Goal: Book appointment/travel/reservation

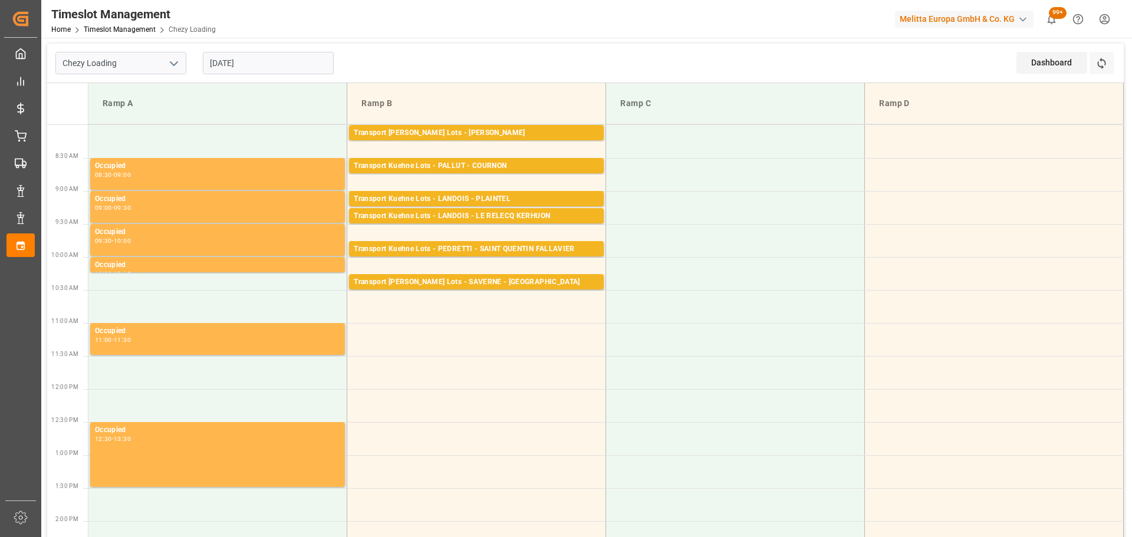
click at [235, 62] on input "[DATE]" at bounding box center [268, 63] width 131 height 22
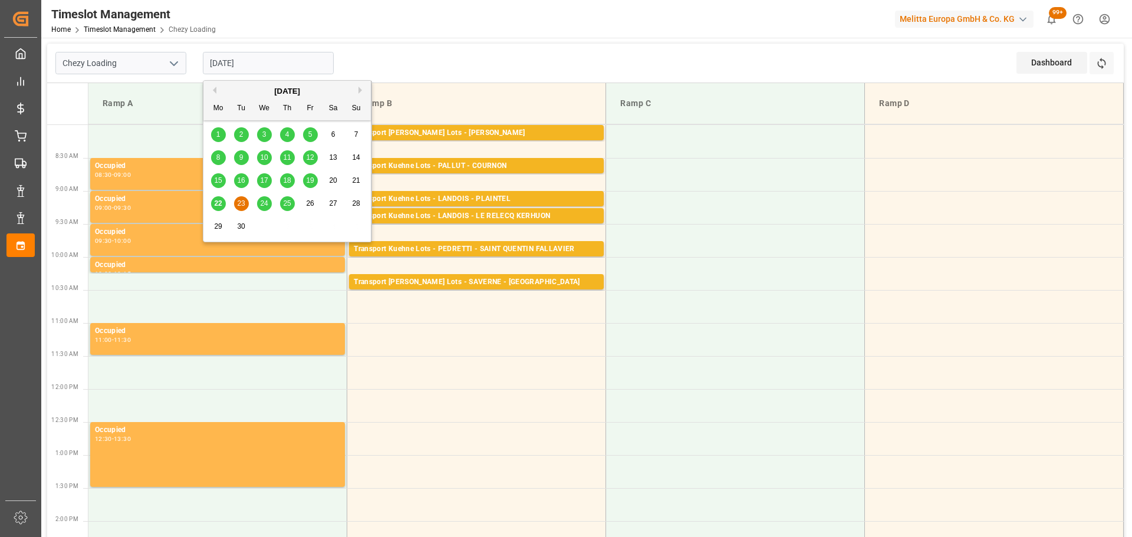
click at [219, 207] on span "22" at bounding box center [218, 203] width 8 height 8
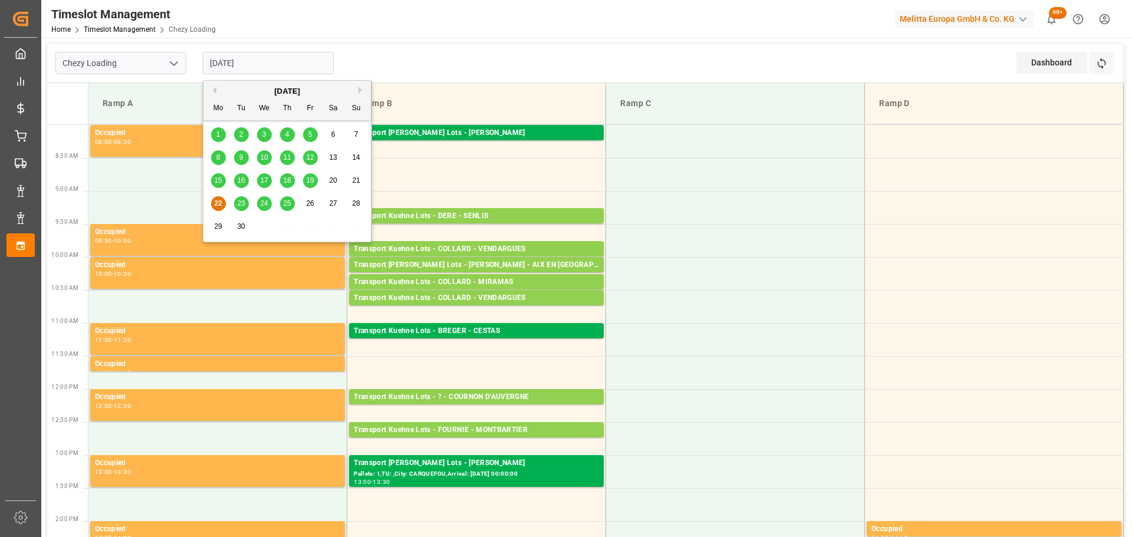
click at [312, 60] on input "[DATE]" at bounding box center [268, 63] width 131 height 22
click at [290, 181] on span "18" at bounding box center [287, 180] width 8 height 8
type input "[DATE]"
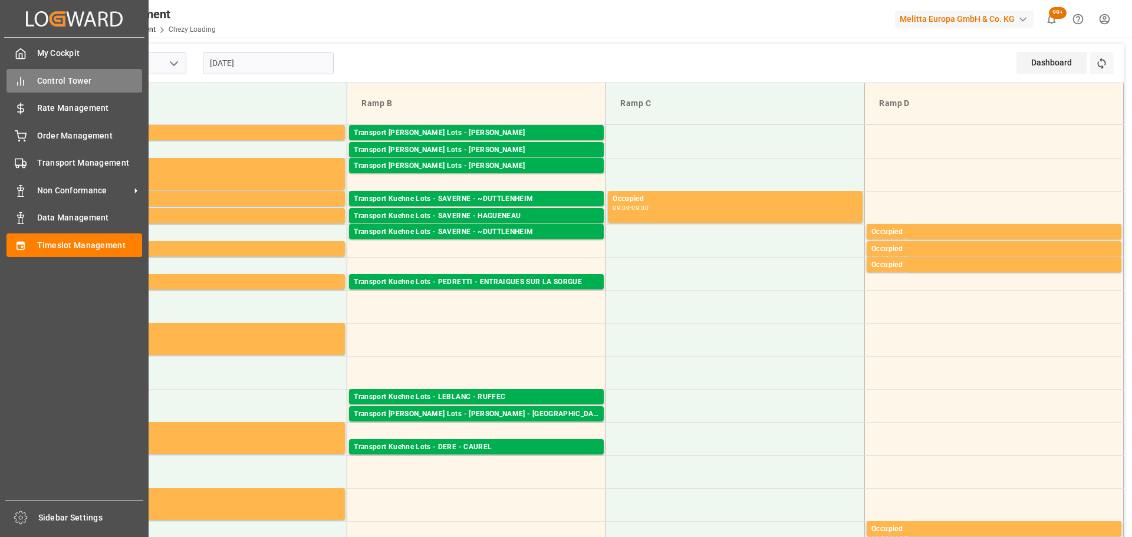
click at [42, 81] on span "Control Tower" at bounding box center [90, 81] width 106 height 12
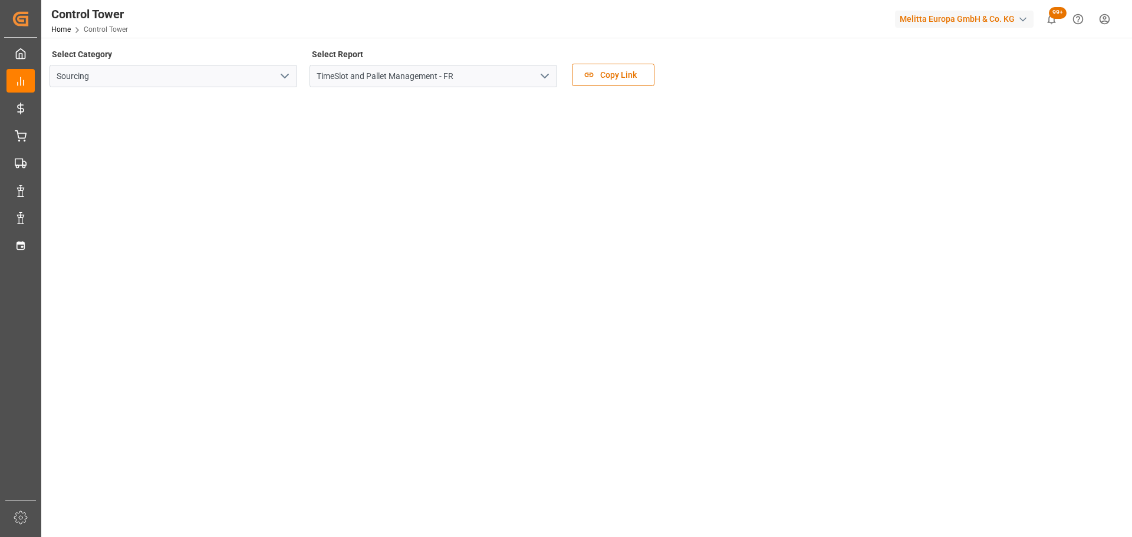
scroll to position [59, 0]
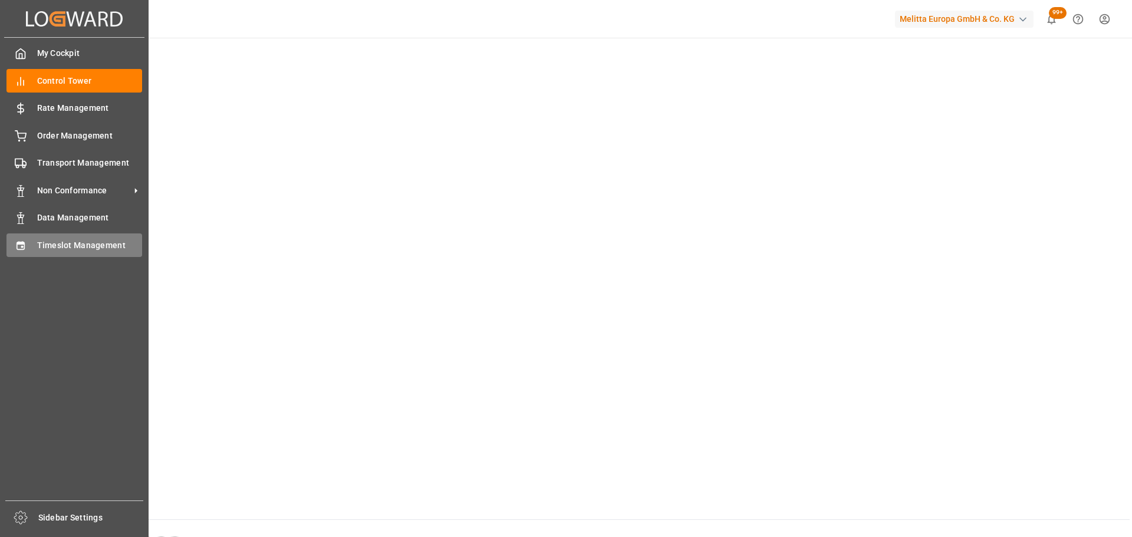
click at [57, 247] on span "Timeslot Management" at bounding box center [90, 245] width 106 height 12
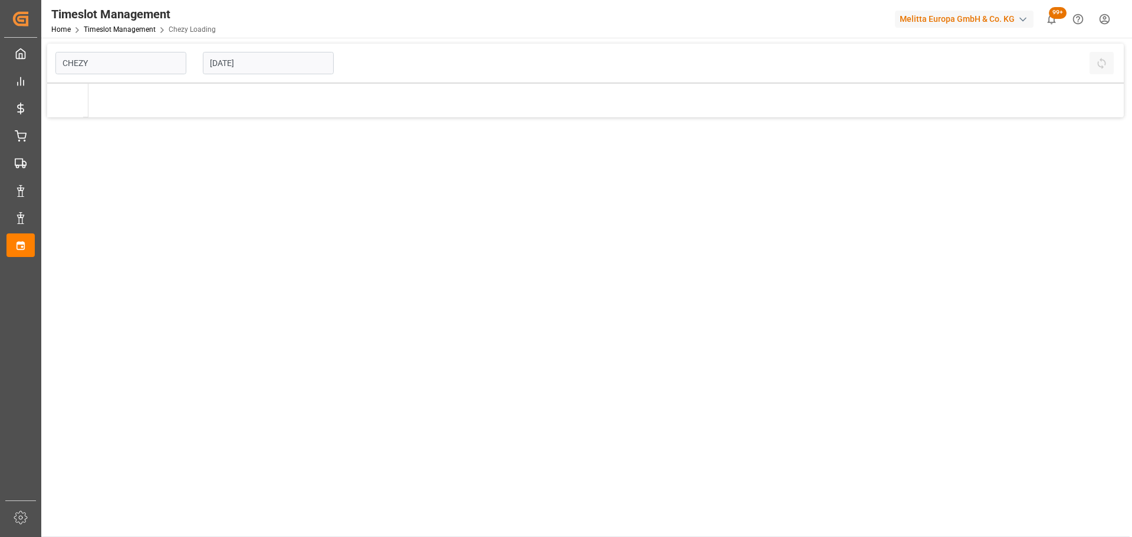
type input "Chezy Loading"
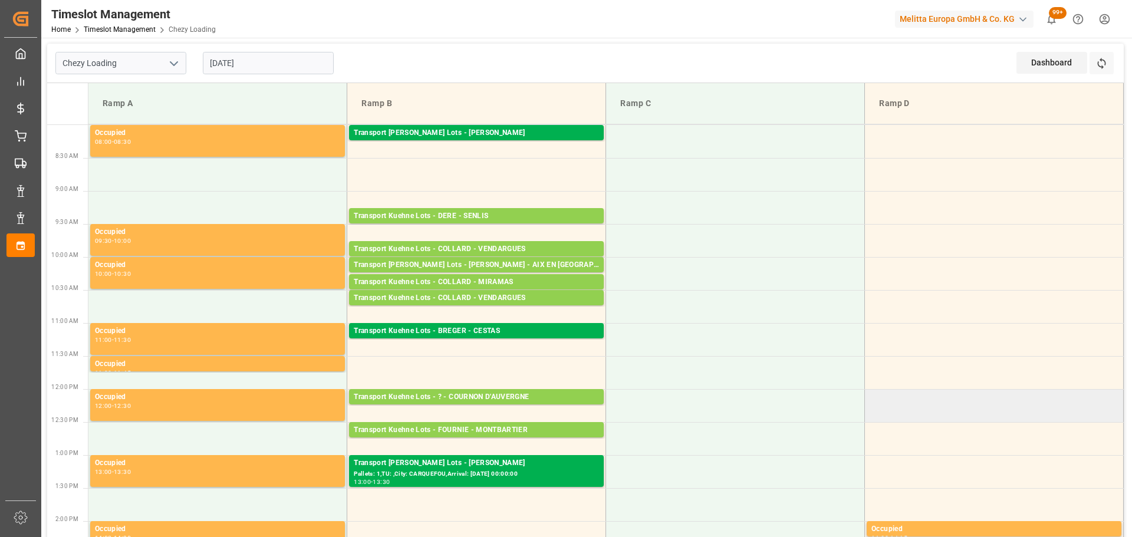
click at [897, 410] on td at bounding box center [994, 405] width 259 height 33
